Goal: Information Seeking & Learning: Learn about a topic

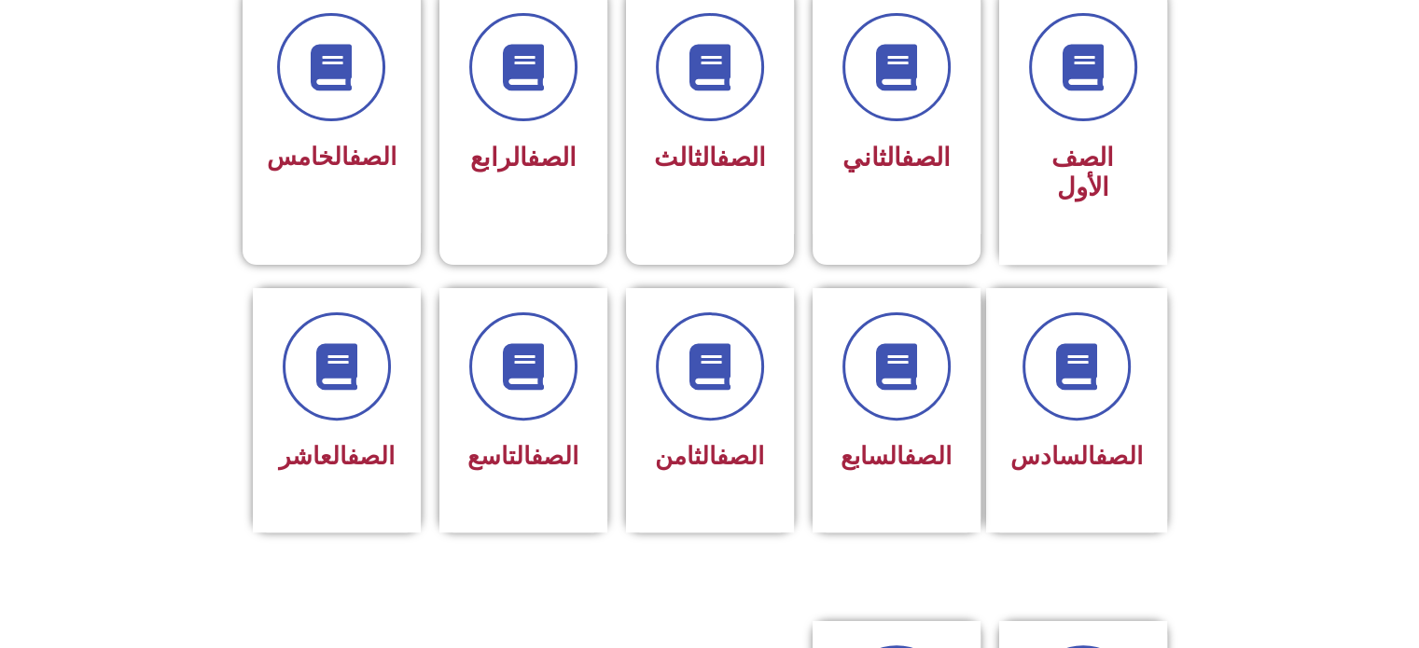
scroll to position [537, 0]
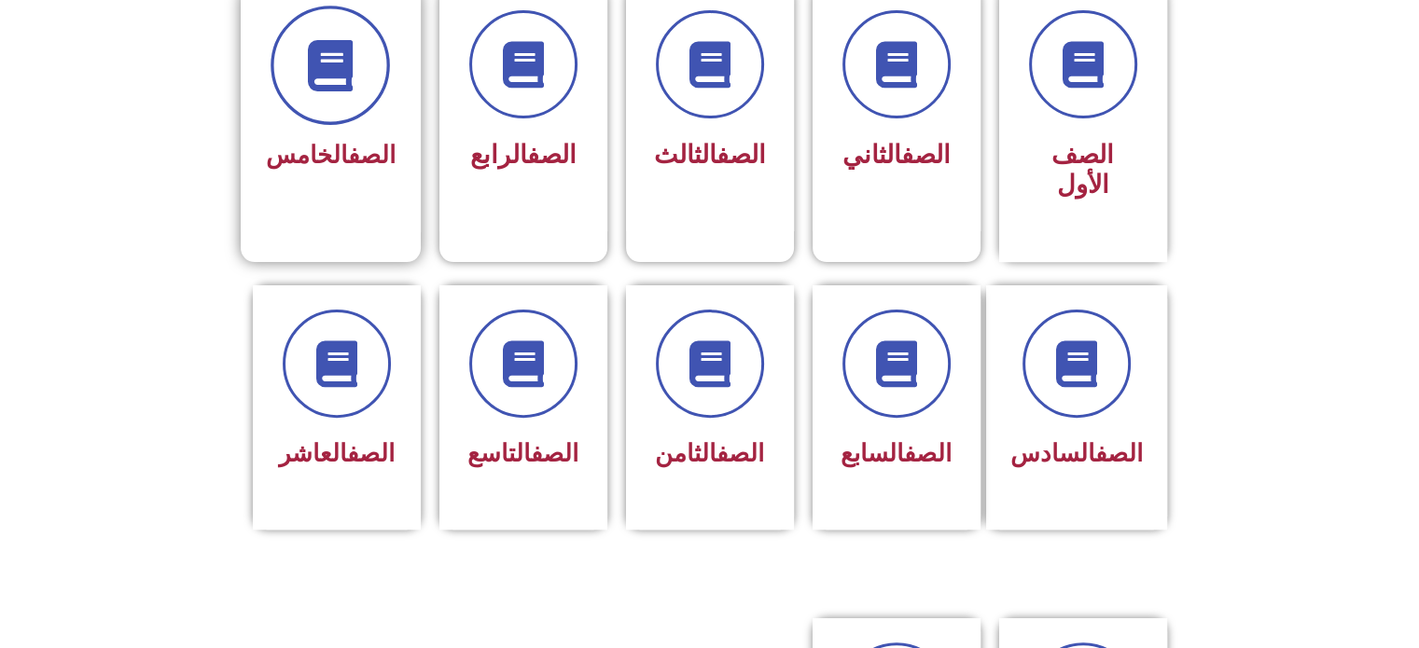
click at [328, 117] on span at bounding box center [329, 65] width 119 height 119
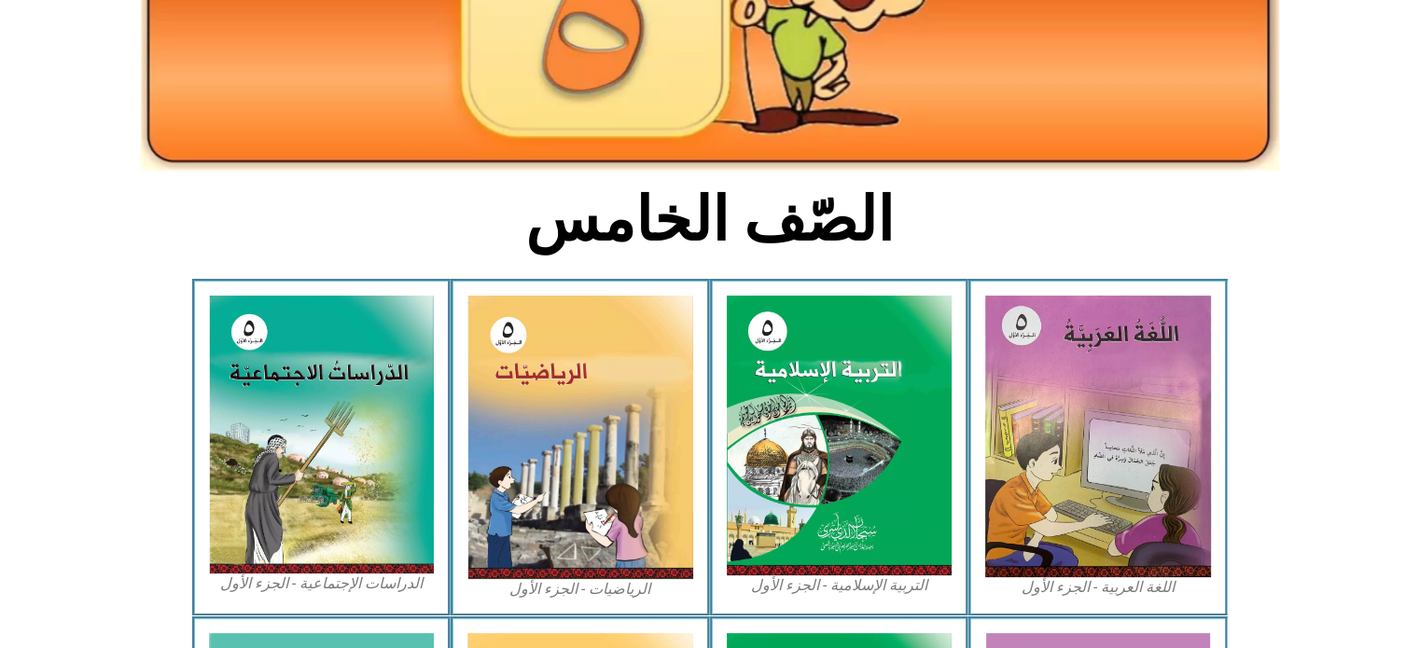
scroll to position [309, 0]
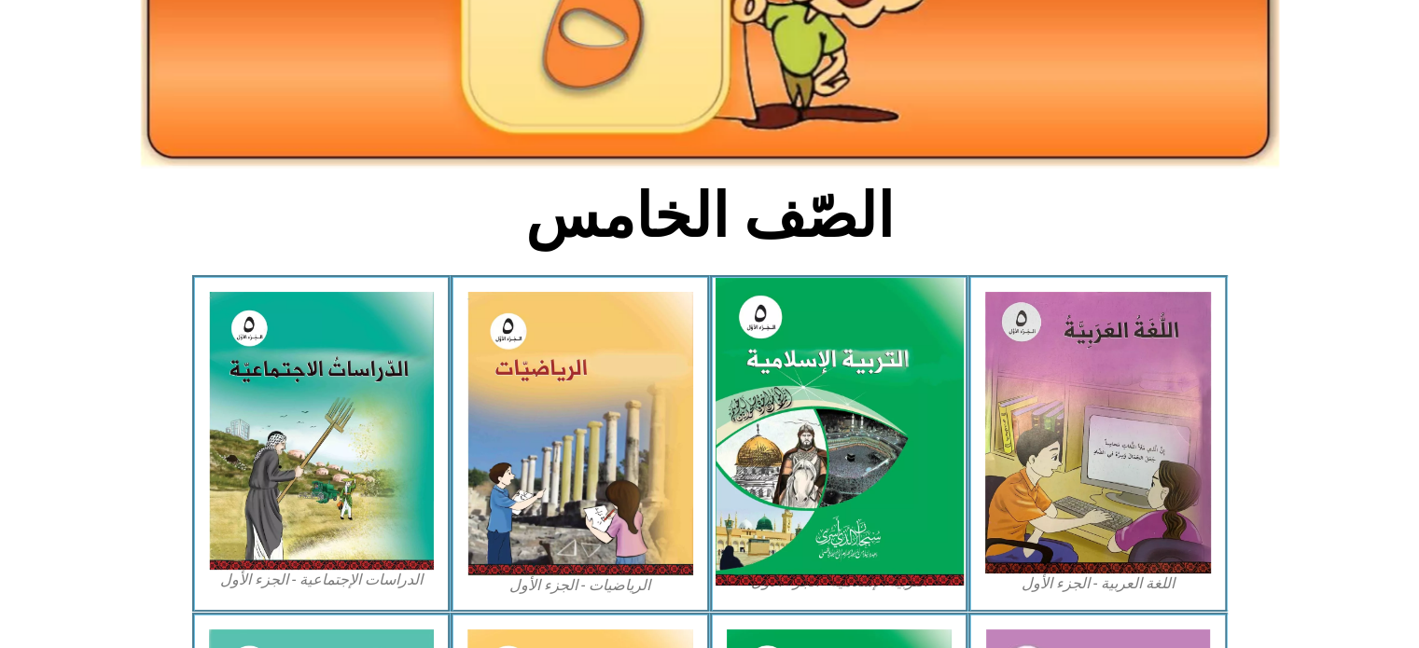
click at [892, 368] on img at bounding box center [838, 432] width 248 height 309
click at [846, 402] on img at bounding box center [838, 432] width 248 height 309
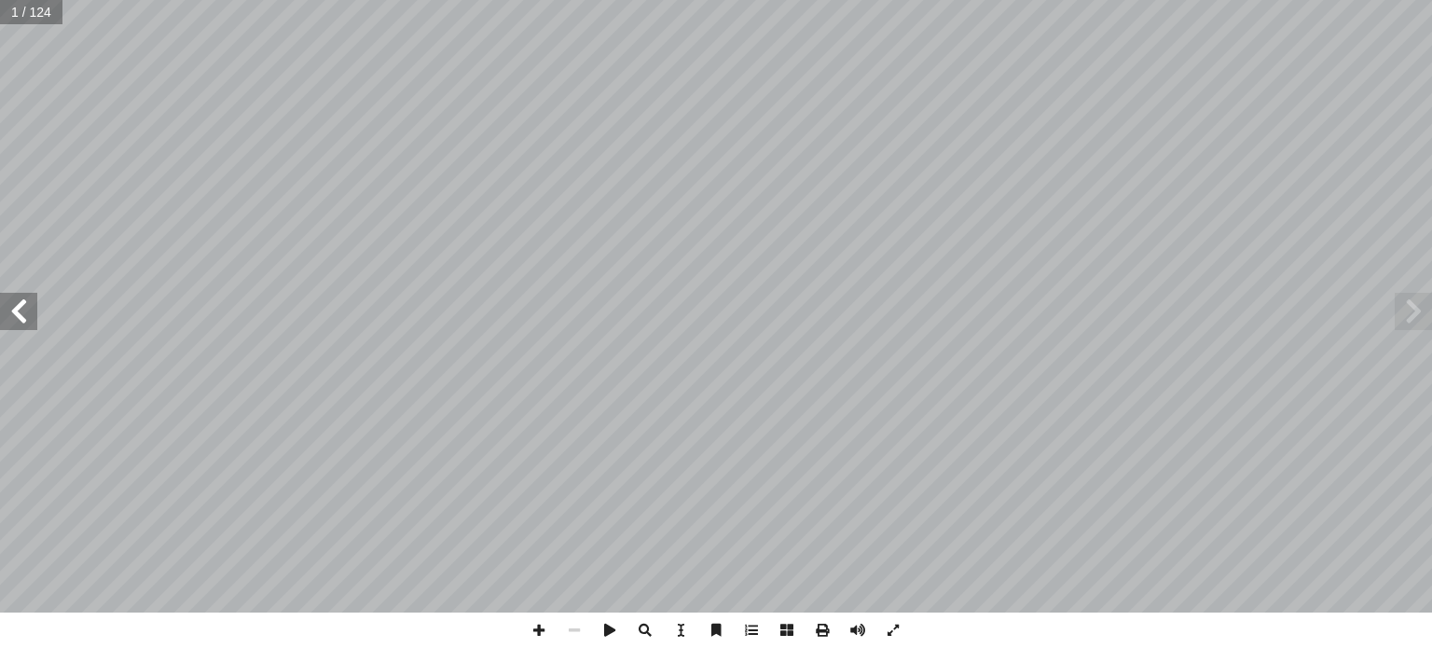
click at [10, 320] on span at bounding box center [18, 311] width 37 height 37
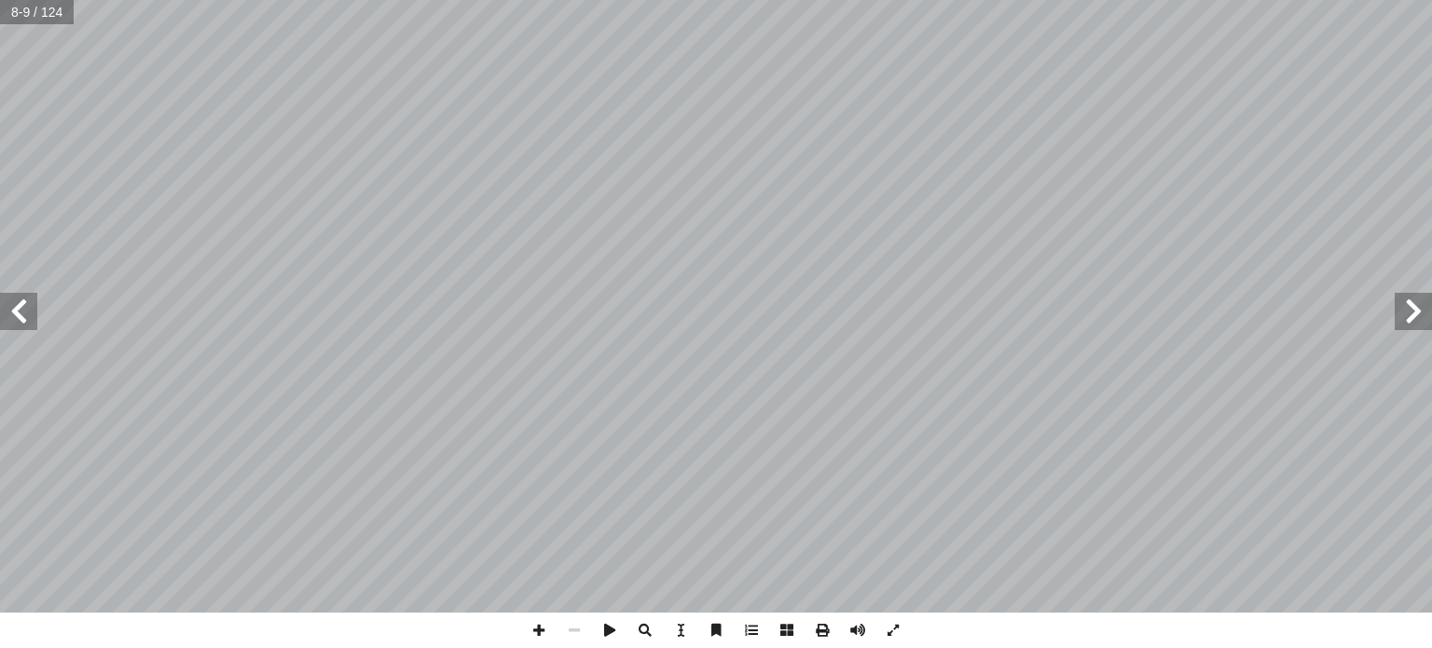
click at [10, 320] on span at bounding box center [18, 311] width 37 height 37
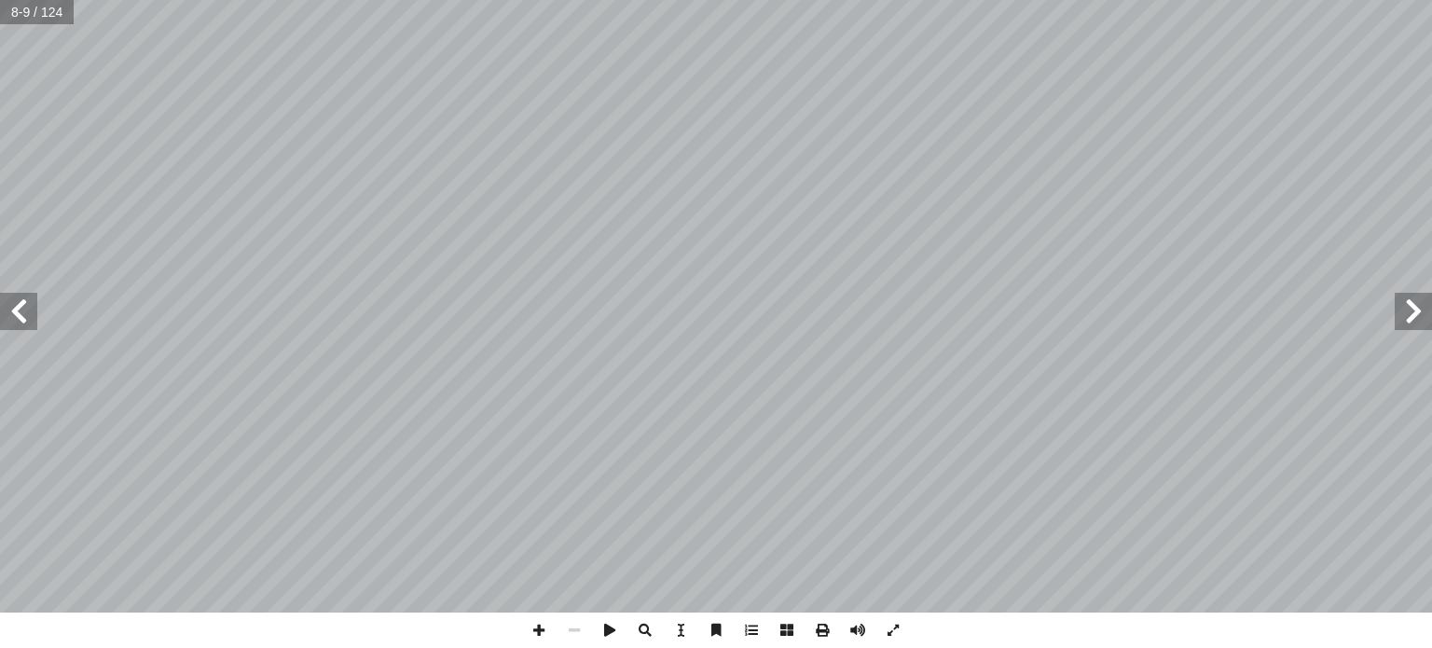
click at [10, 320] on span at bounding box center [18, 311] width 37 height 37
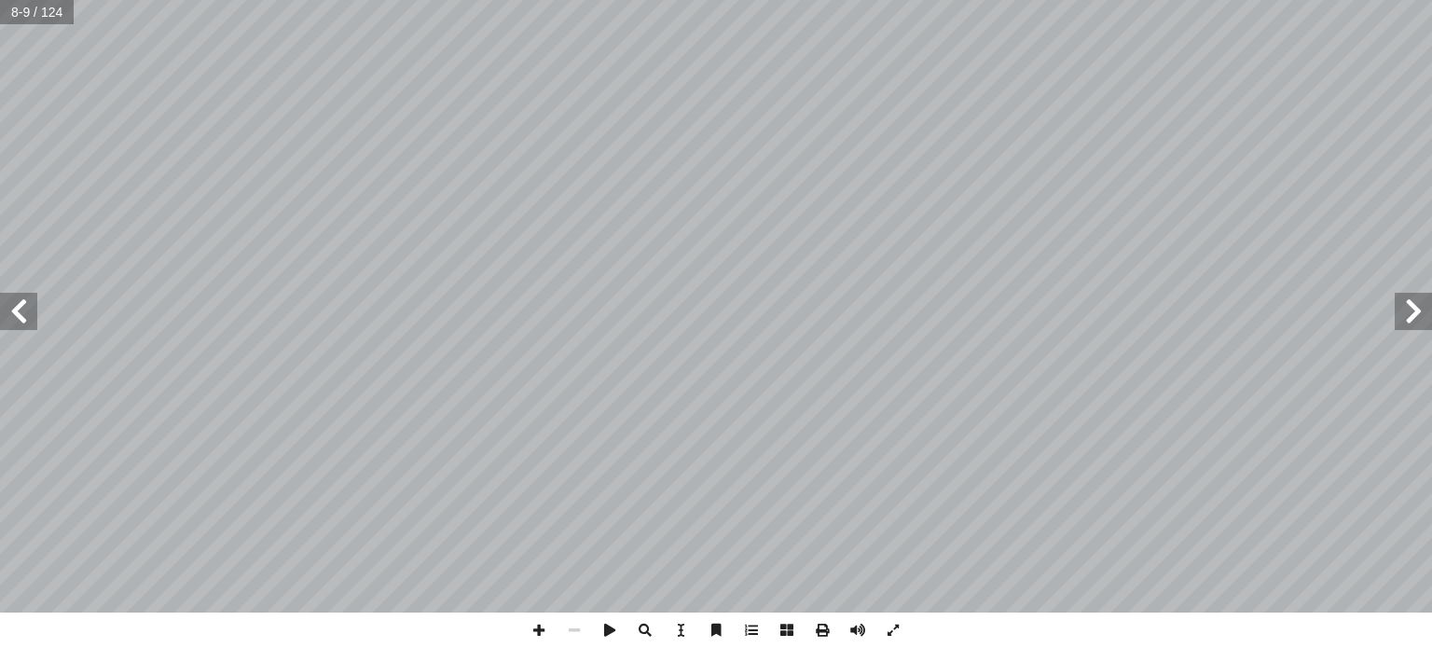
click at [10, 320] on span at bounding box center [18, 311] width 37 height 37
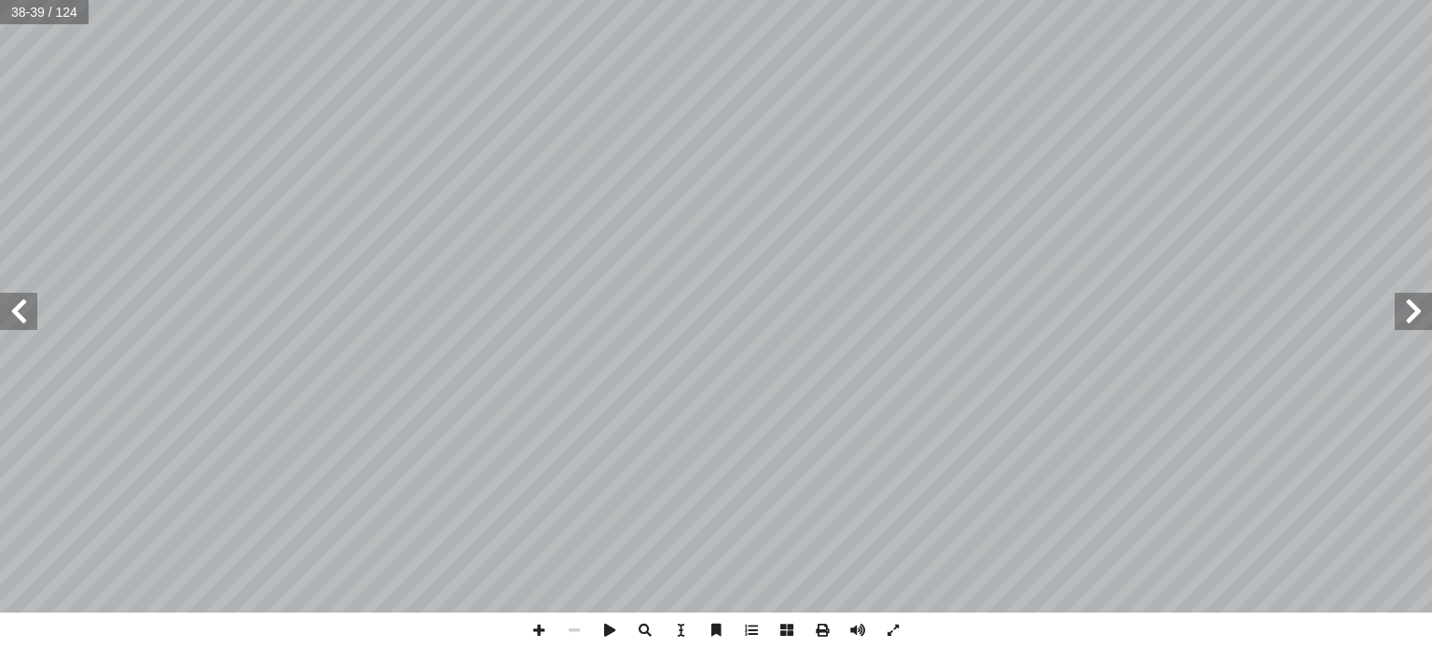
click at [10, 319] on span at bounding box center [18, 311] width 37 height 37
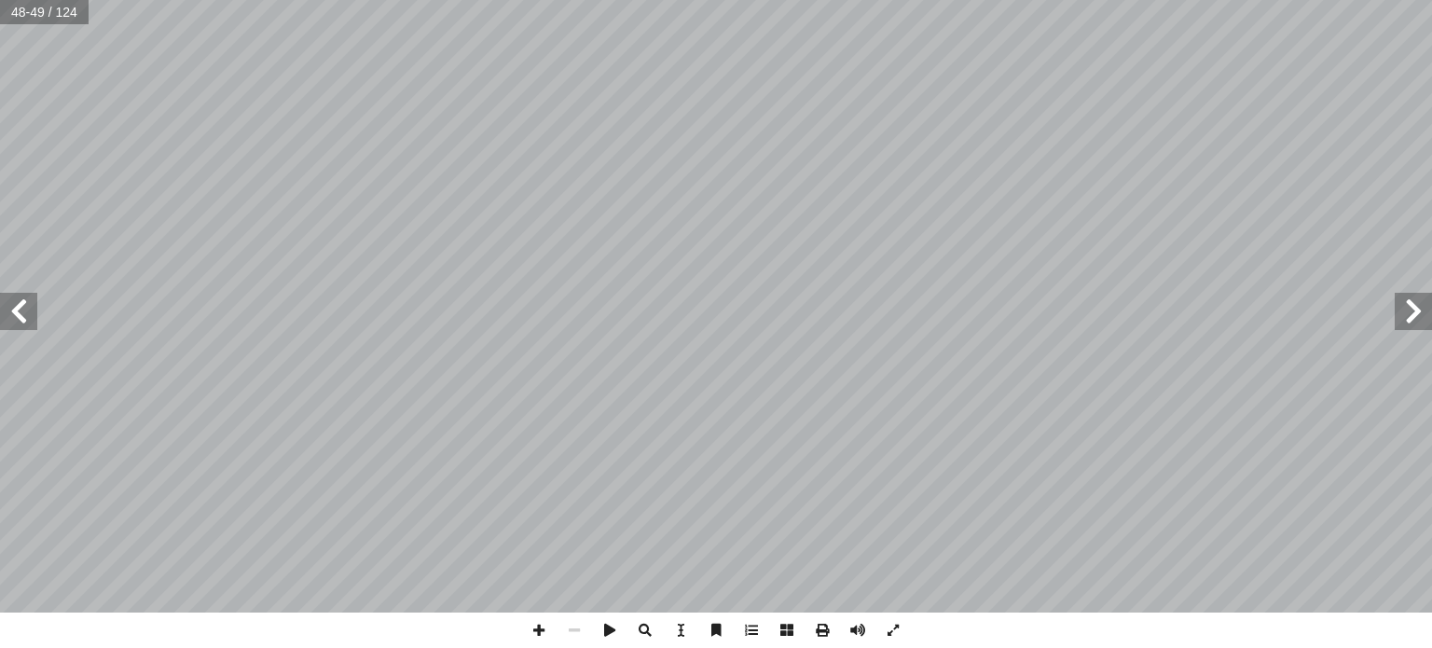
click at [10, 319] on span at bounding box center [18, 311] width 37 height 37
click at [26, 307] on span at bounding box center [18, 311] width 37 height 37
click at [1398, 314] on span at bounding box center [1413, 311] width 37 height 37
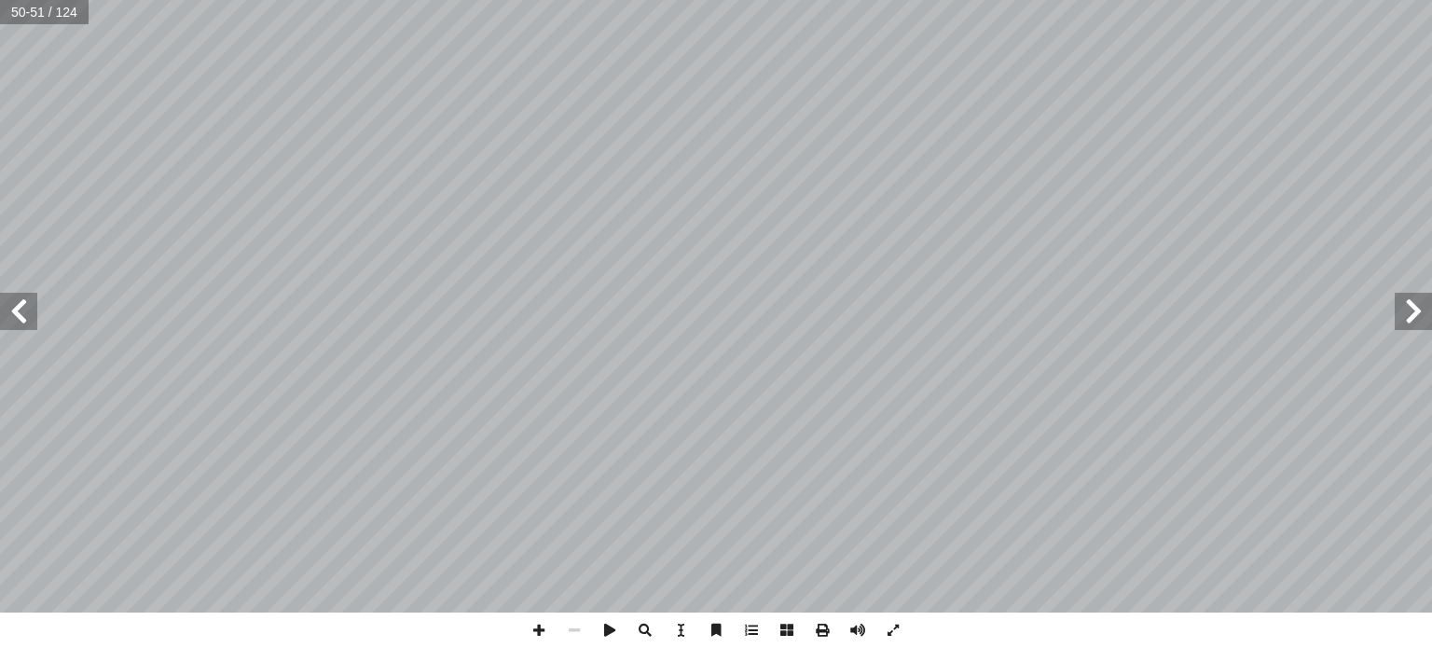
click at [1398, 314] on span at bounding box center [1413, 311] width 37 height 37
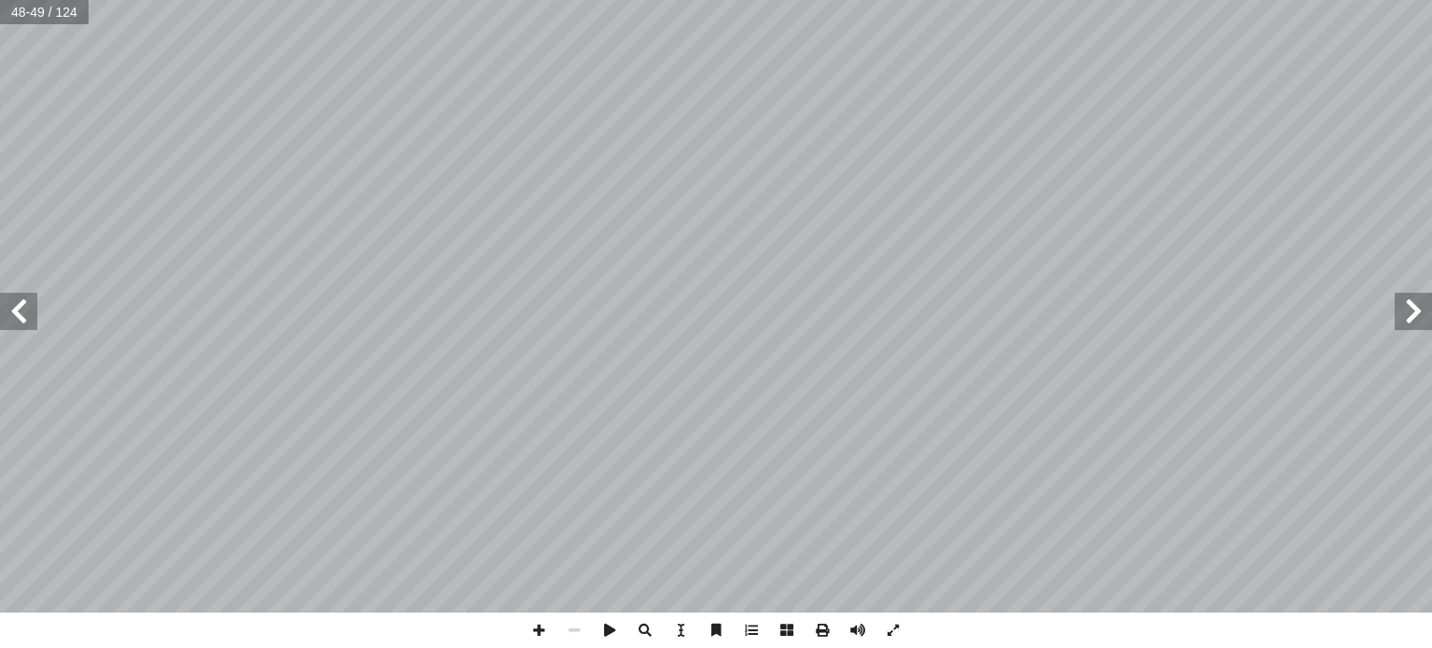
click at [1398, 314] on span at bounding box center [1413, 311] width 37 height 37
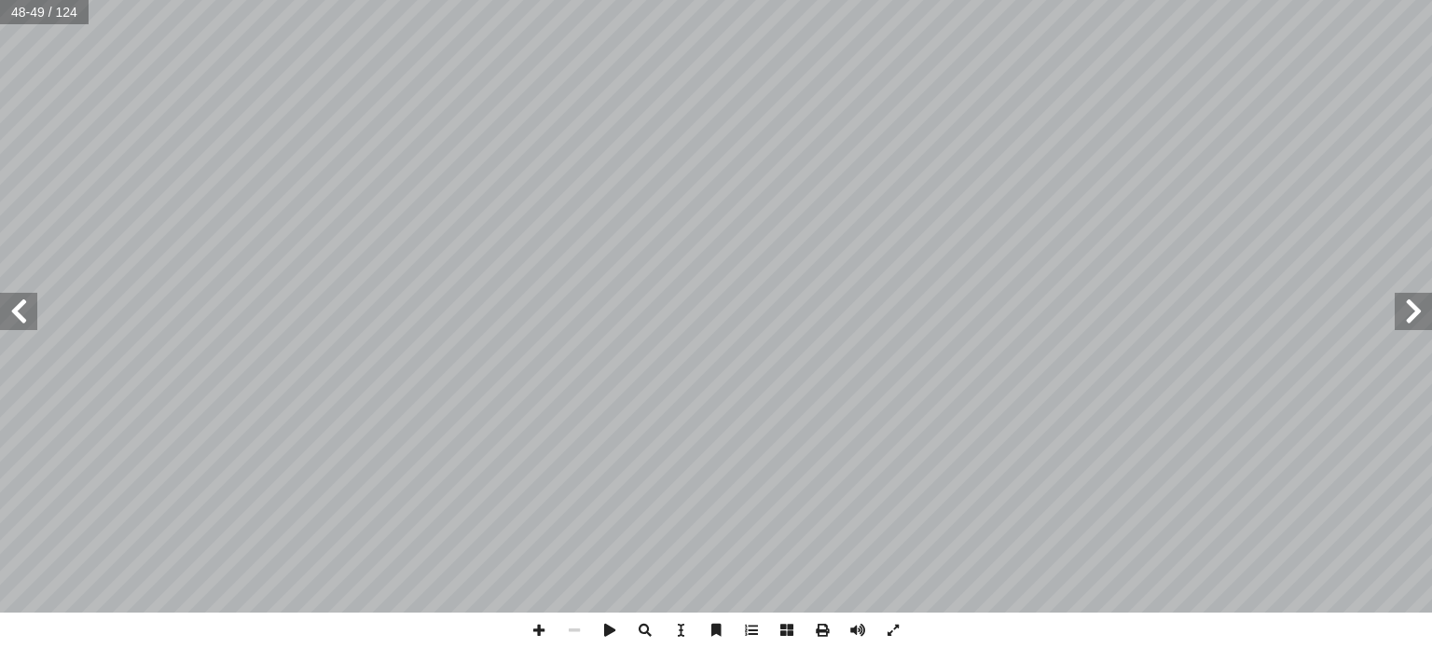
click at [1398, 314] on span at bounding box center [1413, 311] width 37 height 37
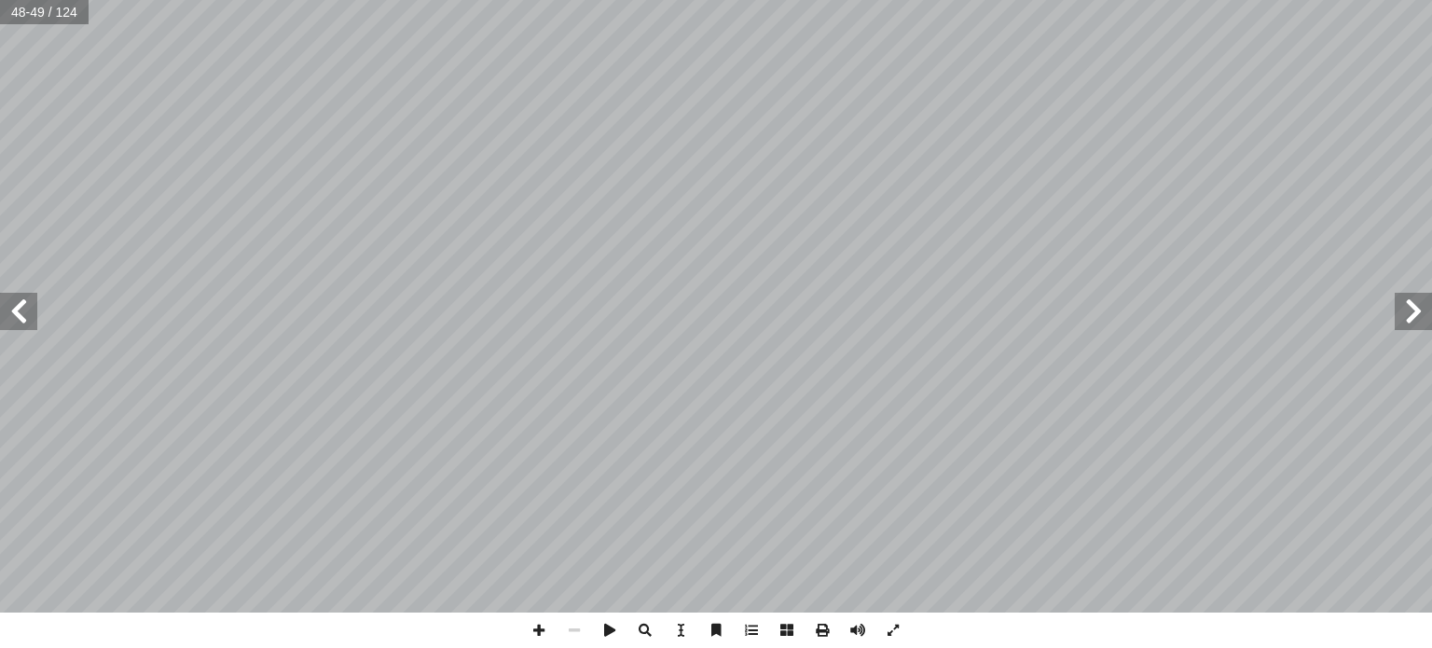
click at [1398, 314] on span at bounding box center [1413, 311] width 37 height 37
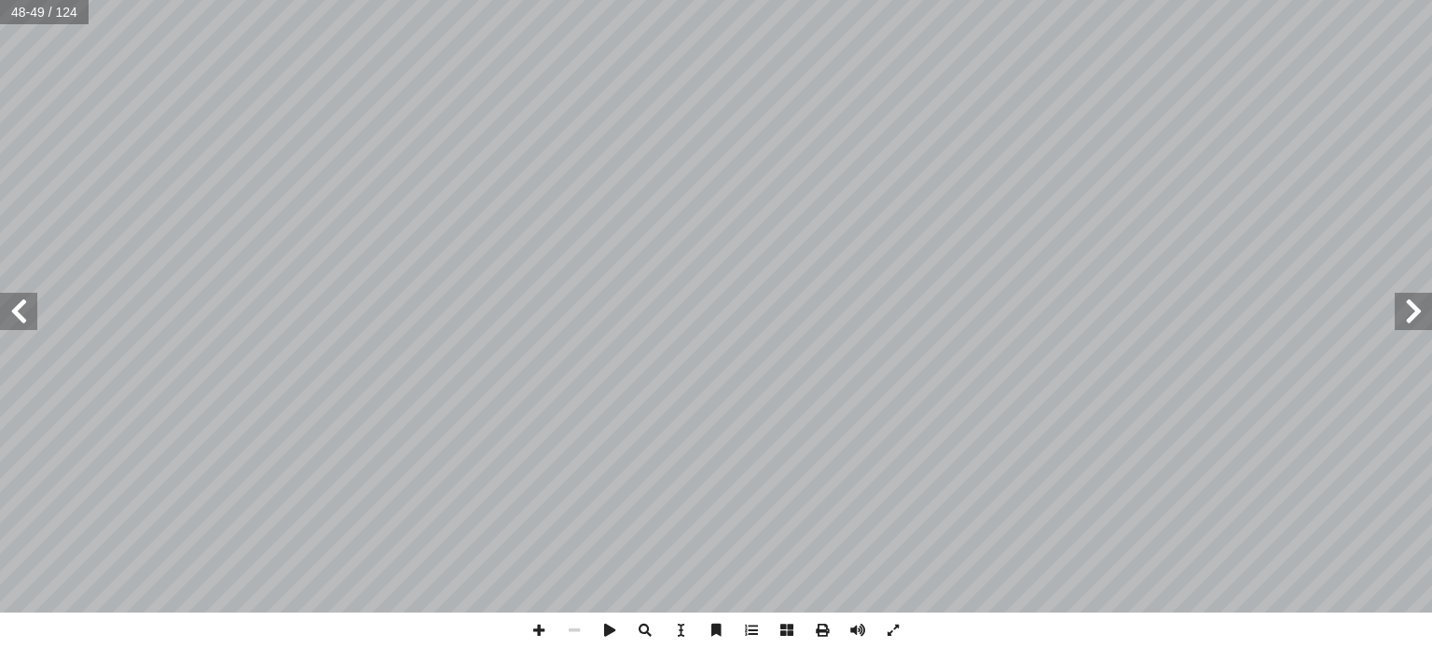
click at [1398, 314] on span at bounding box center [1413, 311] width 37 height 37
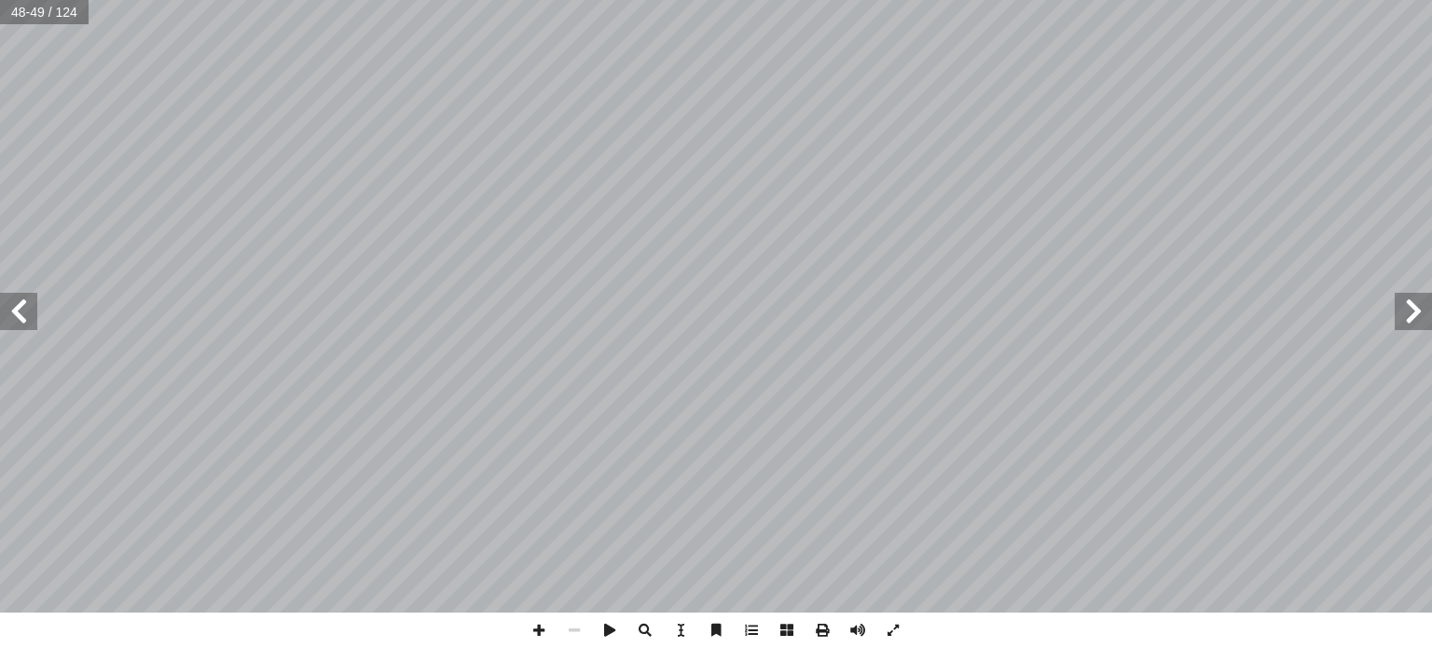
click at [1398, 314] on span at bounding box center [1413, 311] width 37 height 37
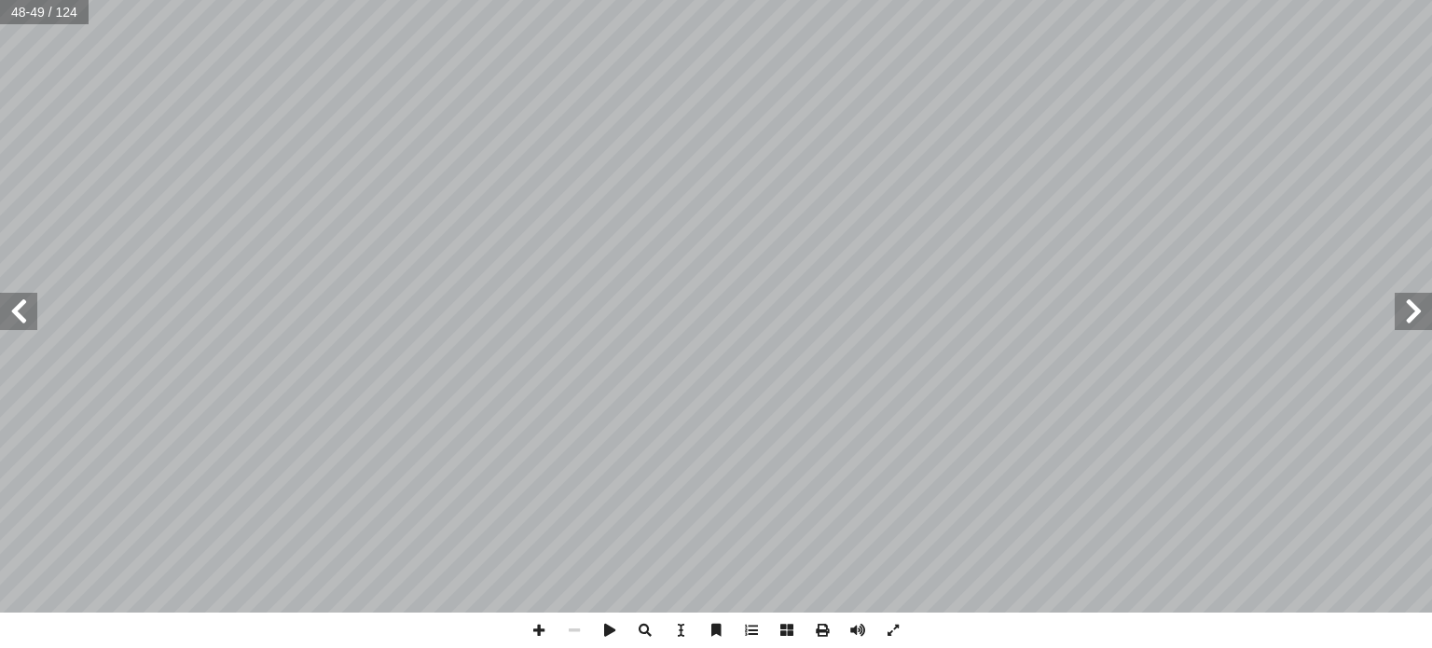
click at [1398, 314] on span at bounding box center [1413, 311] width 37 height 37
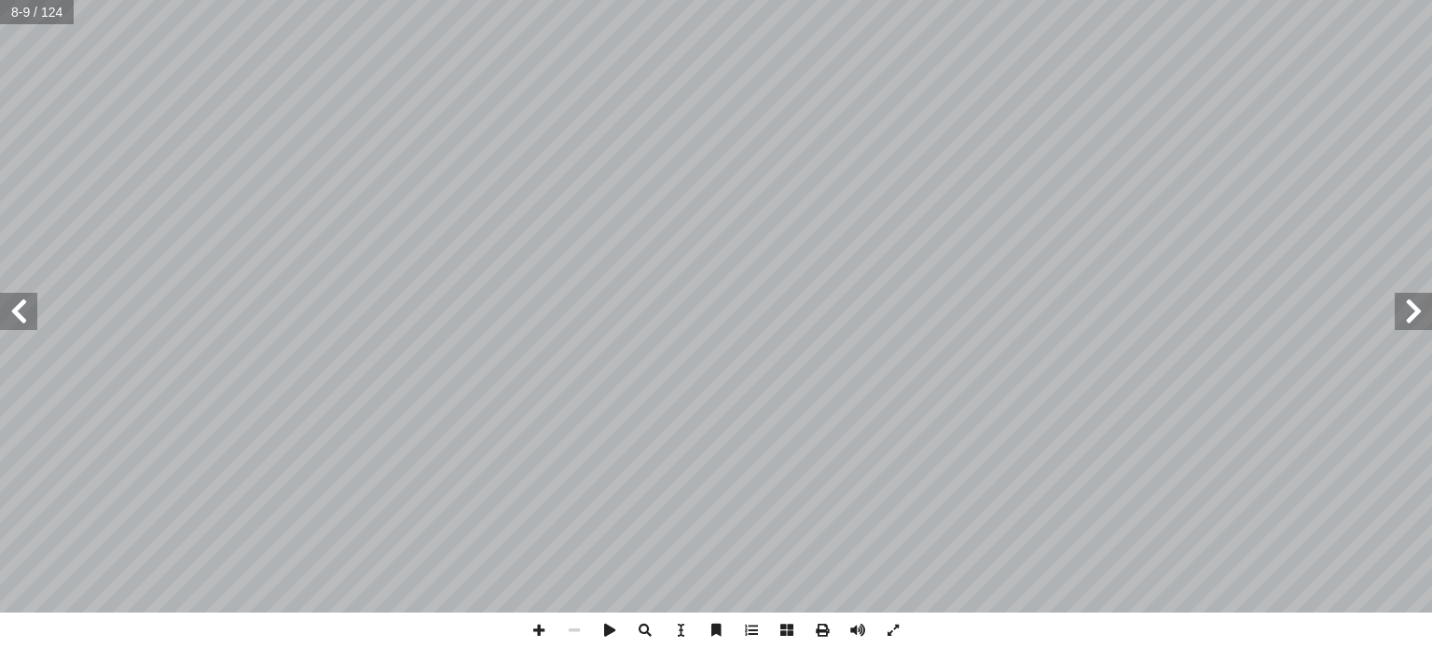
click at [1398, 314] on span at bounding box center [1413, 311] width 37 height 37
click at [22, 313] on span at bounding box center [18, 311] width 37 height 37
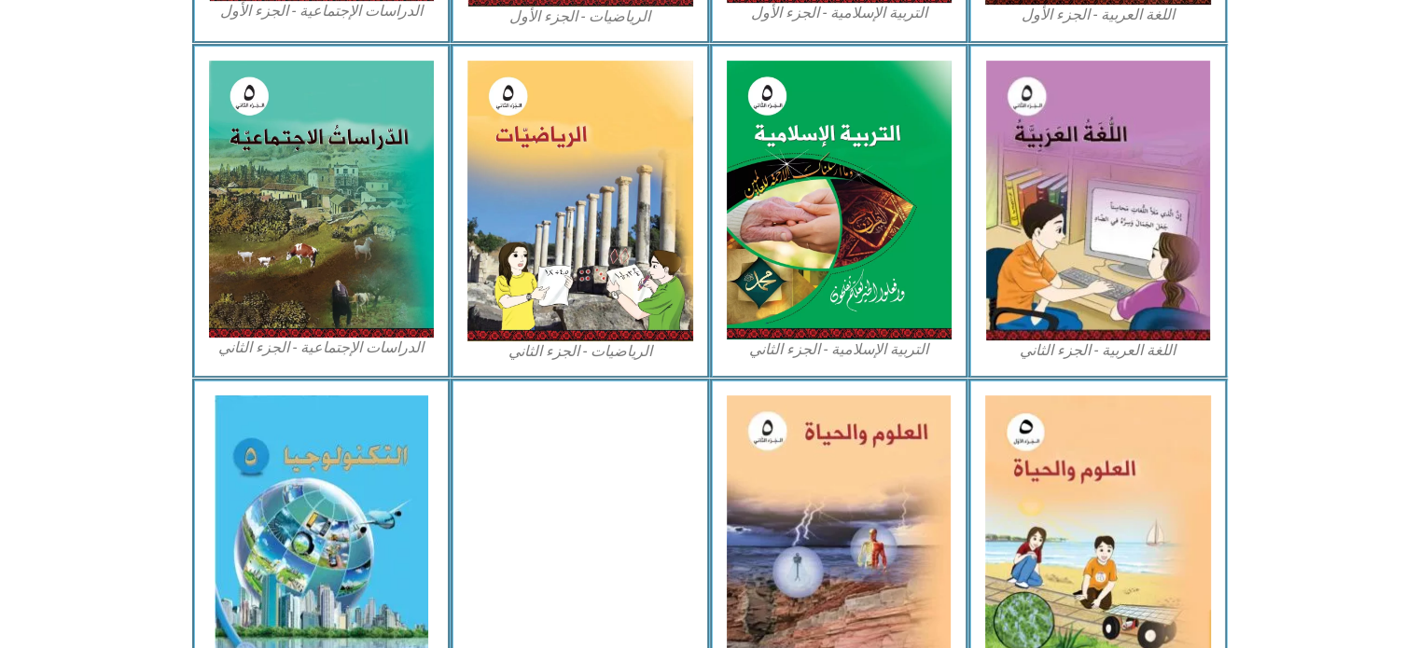
scroll to position [1021, 0]
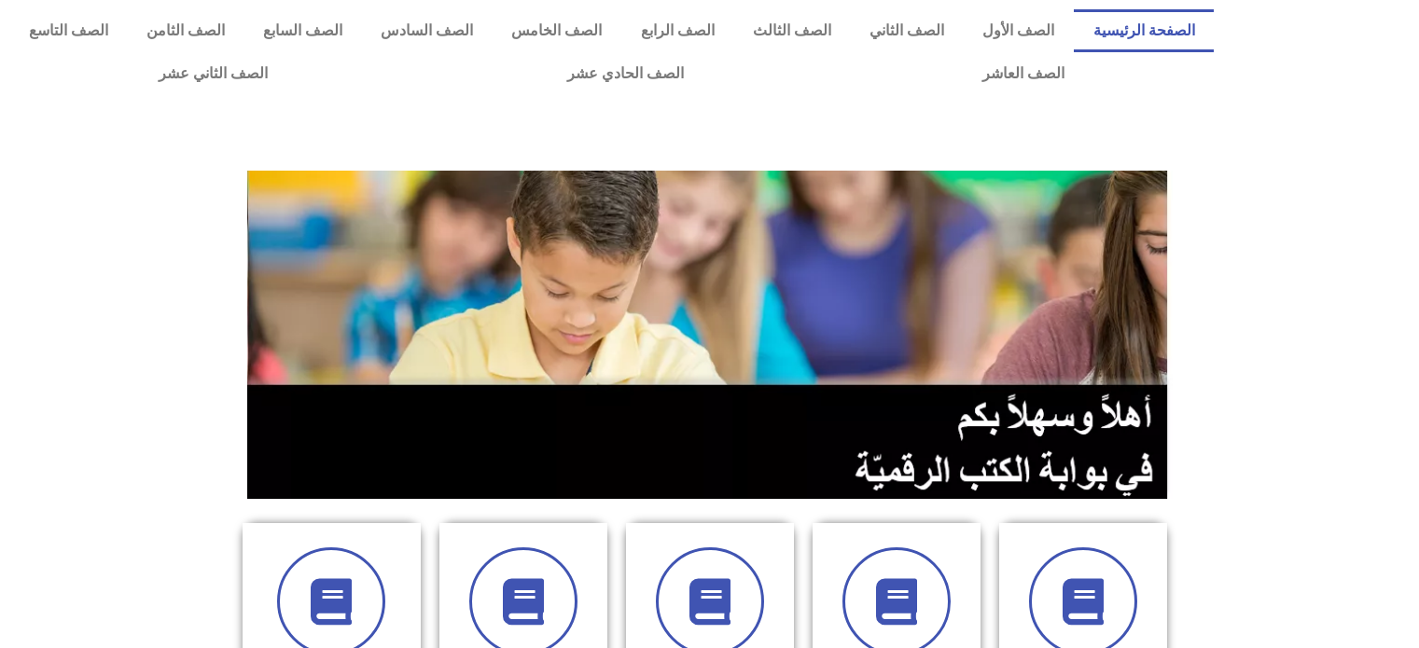
scroll to position [537, 0]
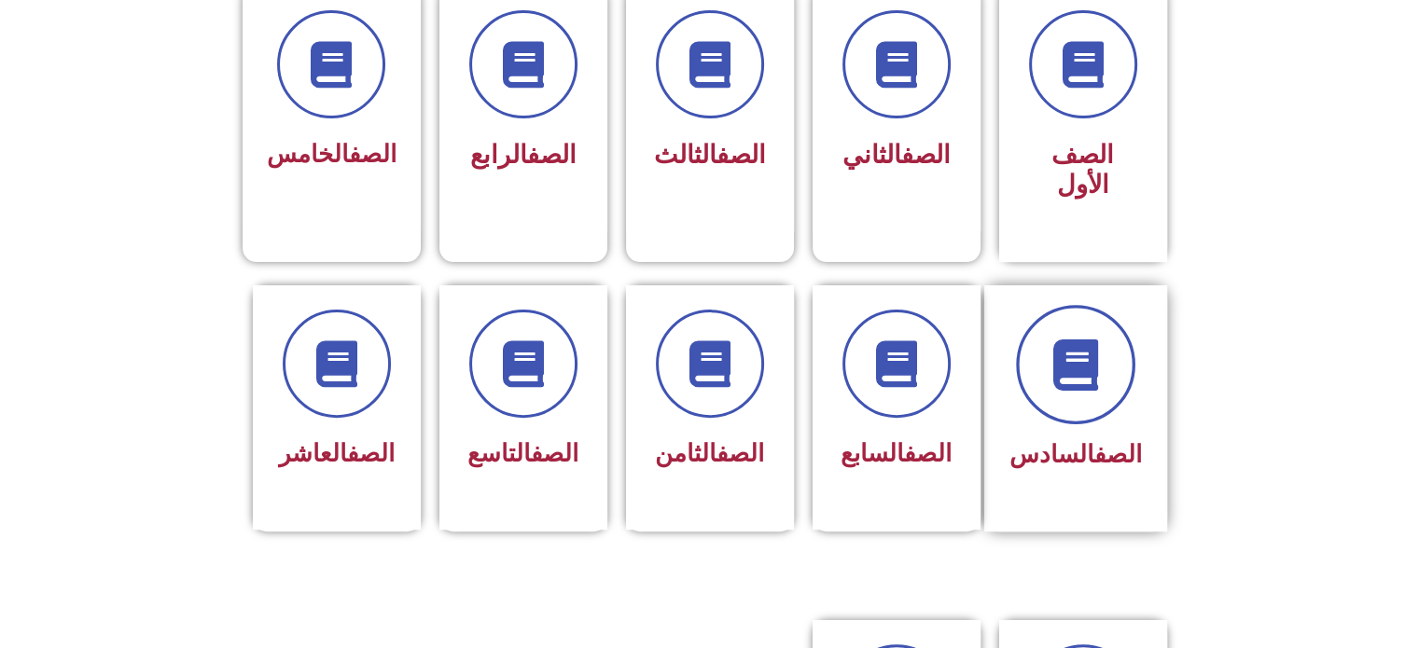
click at [1073, 339] on icon at bounding box center [1074, 364] width 51 height 51
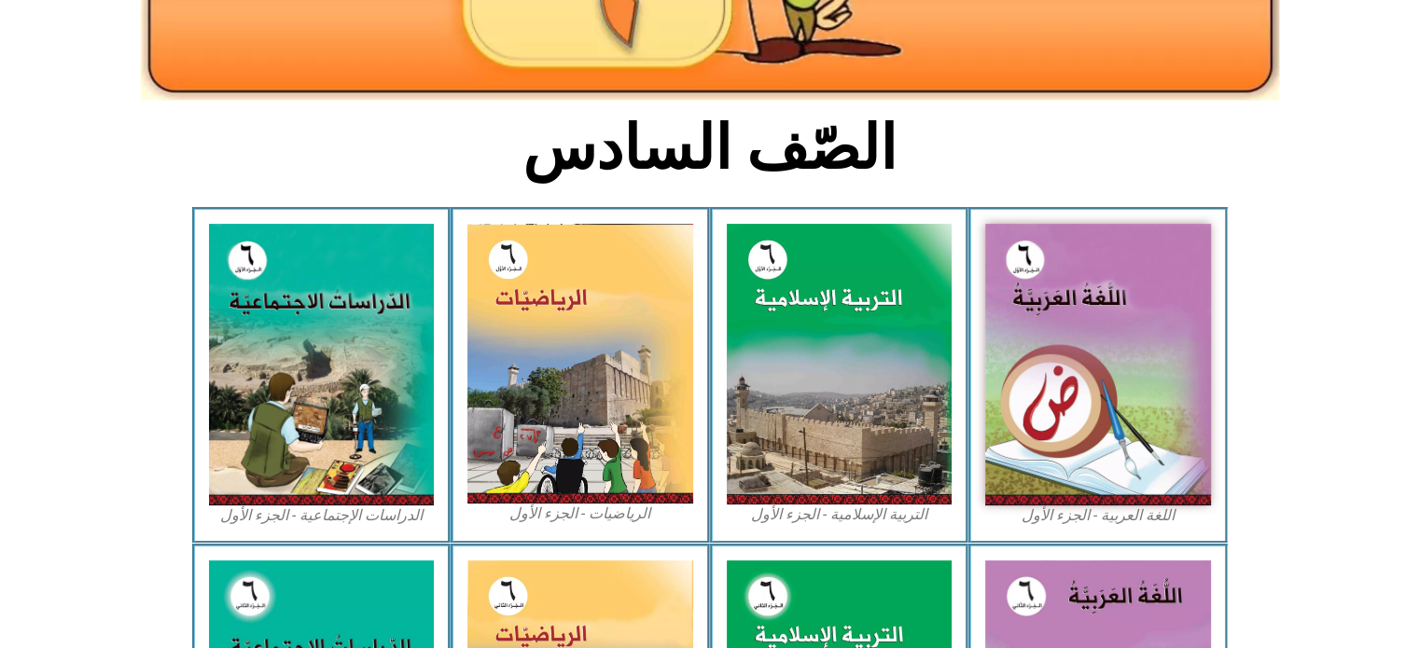
scroll to position [377, 0]
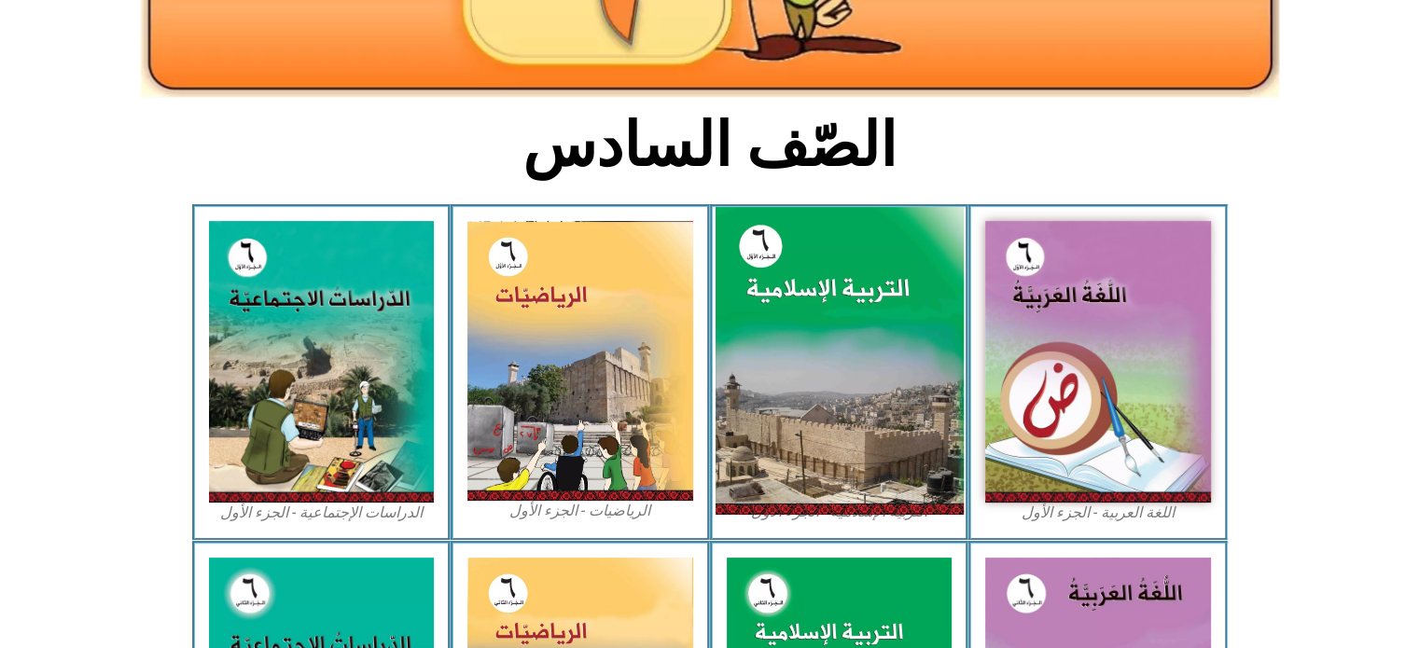
click at [885, 411] on img at bounding box center [838, 361] width 248 height 309
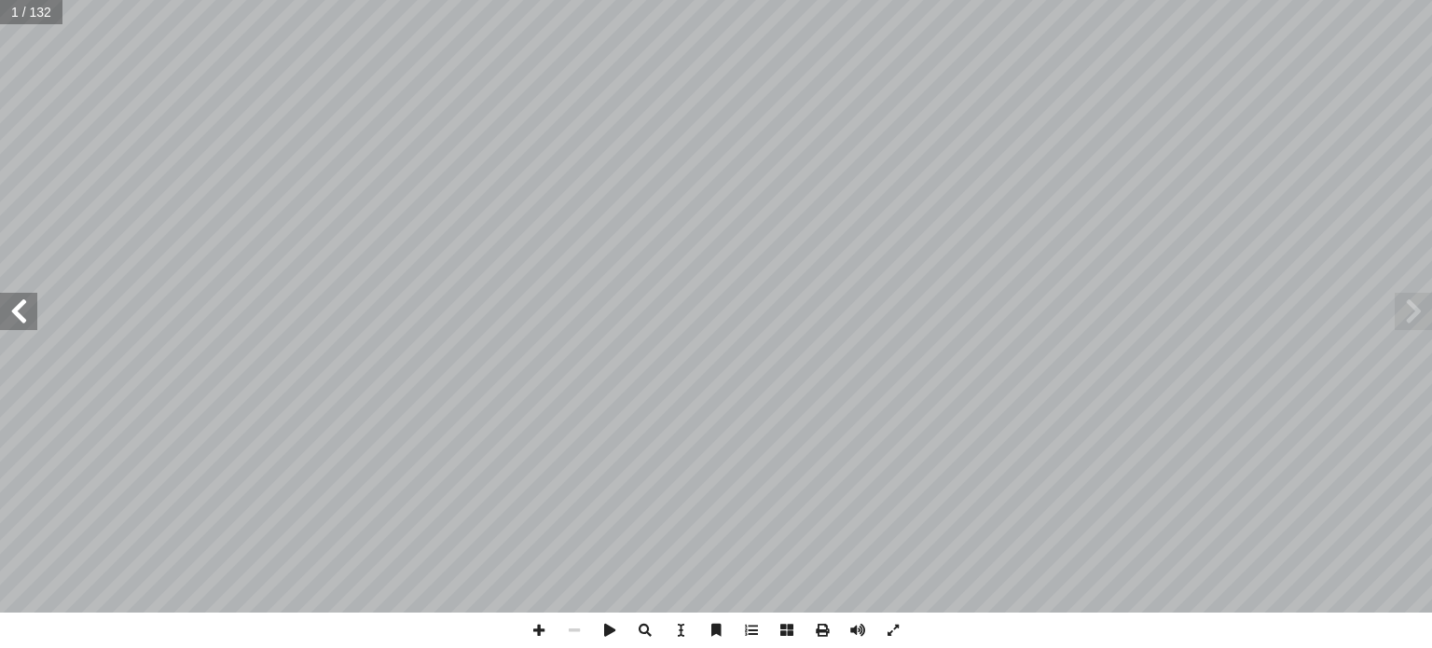
click at [7, 311] on span at bounding box center [18, 311] width 37 height 37
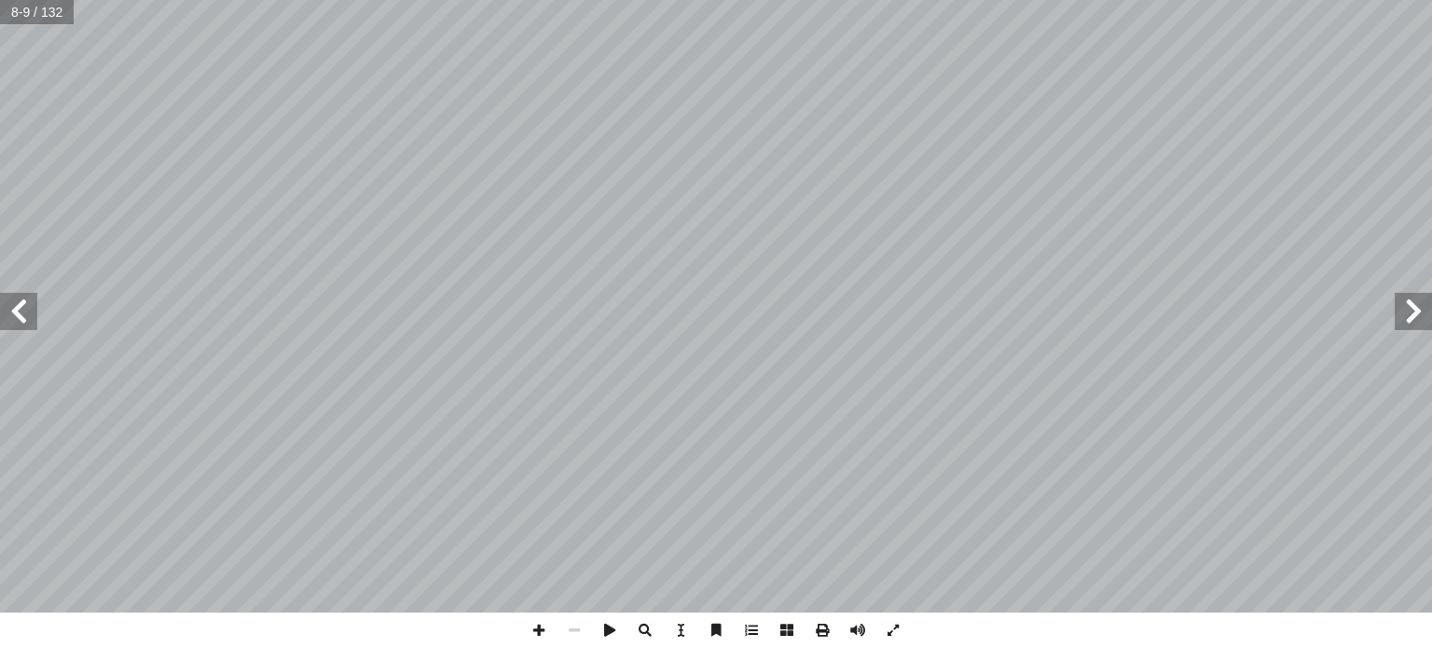
click at [7, 311] on span at bounding box center [18, 311] width 37 height 37
click at [34, 309] on span at bounding box center [18, 311] width 37 height 37
click at [1403, 305] on span at bounding box center [1413, 311] width 37 height 37
click at [19, 309] on span at bounding box center [18, 311] width 37 height 37
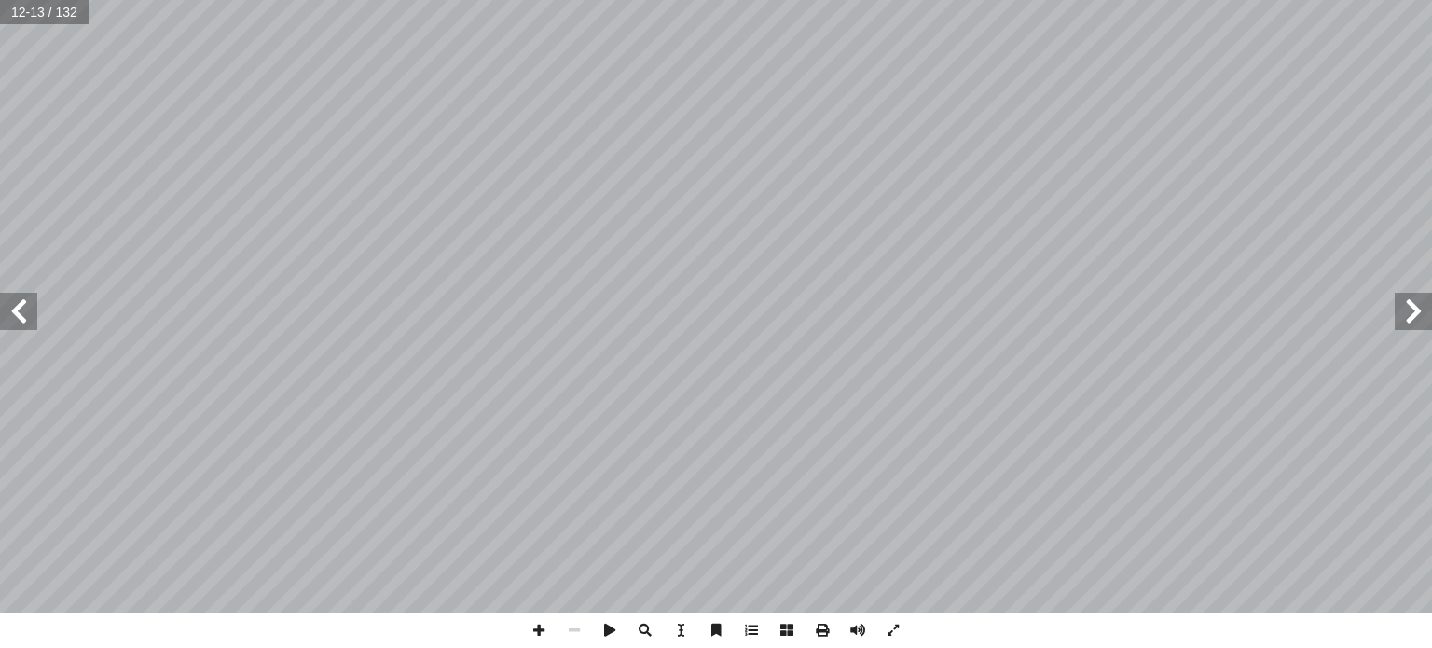
click at [19, 309] on span at bounding box center [18, 311] width 37 height 37
click at [1414, 326] on span at bounding box center [1413, 311] width 37 height 37
click at [29, 320] on span at bounding box center [18, 311] width 37 height 37
click at [36, 313] on span at bounding box center [18, 311] width 37 height 37
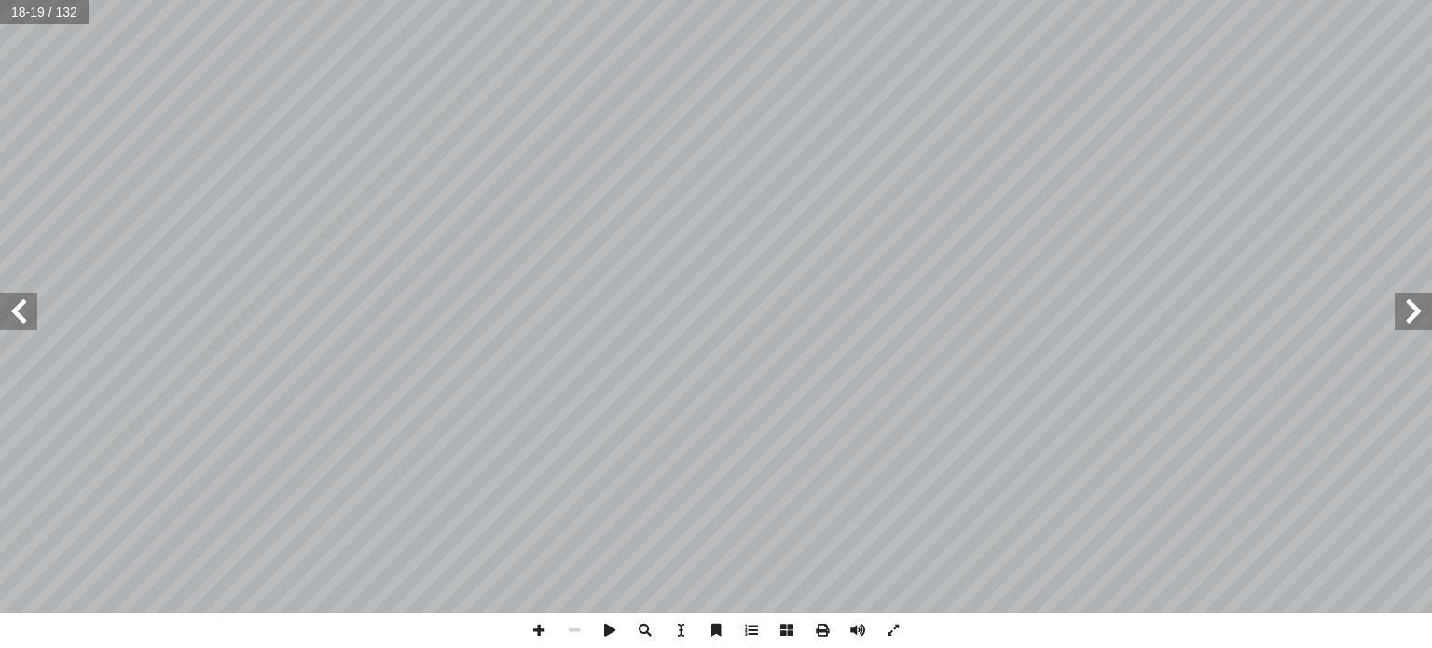
click at [33, 329] on span at bounding box center [18, 311] width 37 height 37
